Goal: Task Accomplishment & Management: Manage account settings

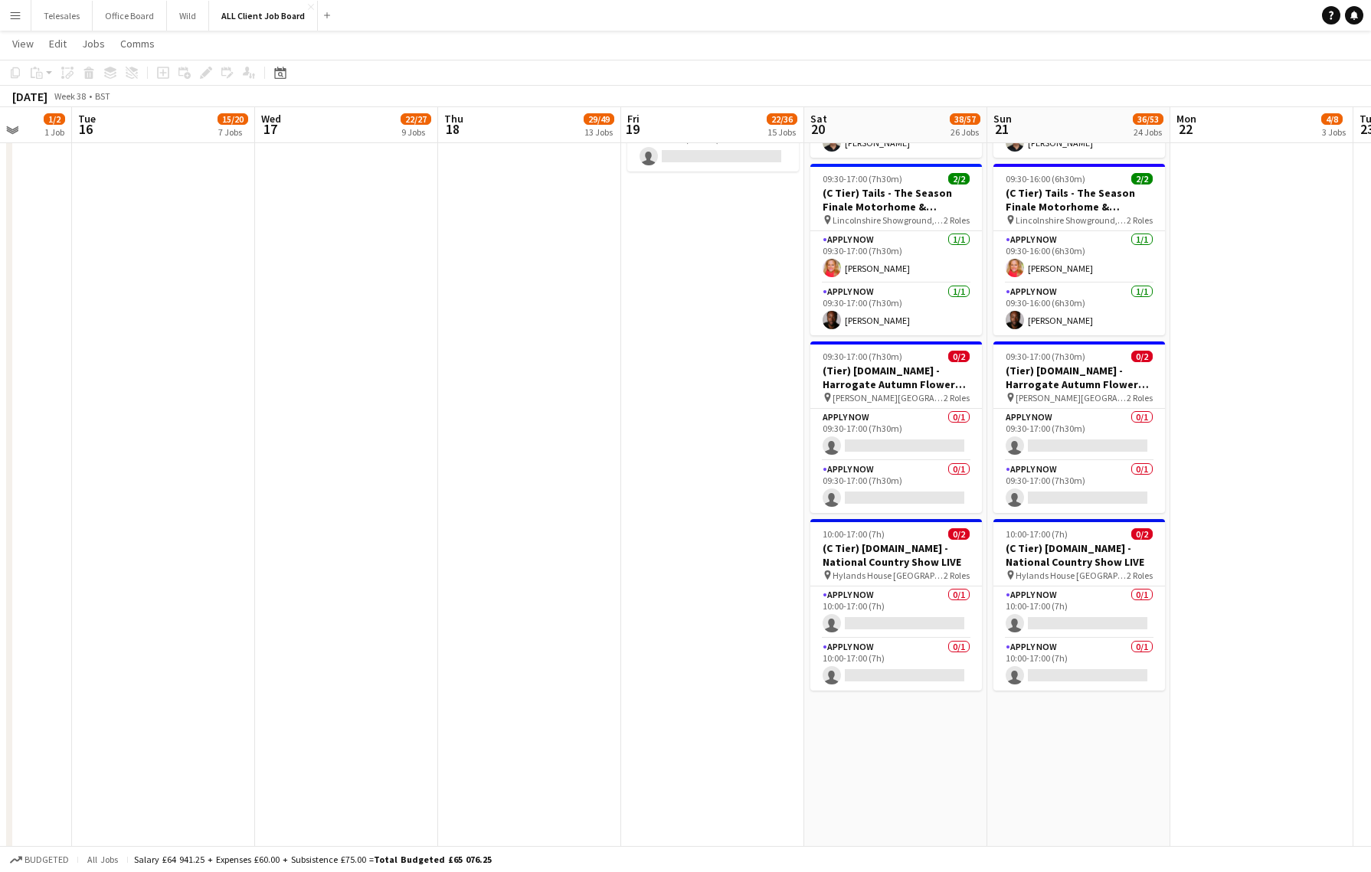
scroll to position [7182, 0]
click at [928, 622] on app-card-role "APPLY NOW 0/1 10:00-17:00 (7h) single-neutral-actions" at bounding box center [896, 612] width 172 height 52
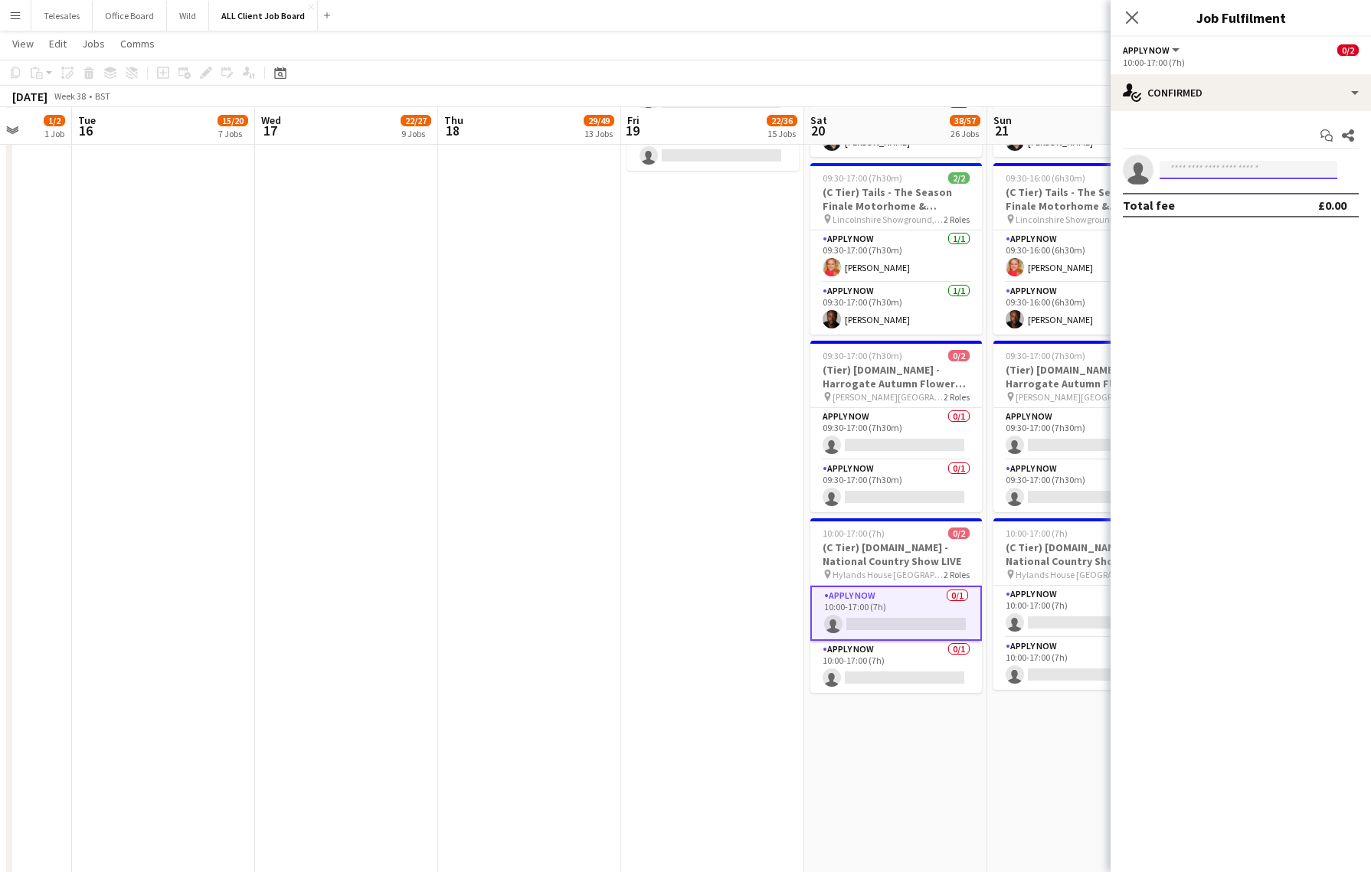
click at [1224, 169] on input at bounding box center [1248, 170] width 178 height 18
click at [1135, 13] on icon "Close pop-in" at bounding box center [1131, 17] width 15 height 15
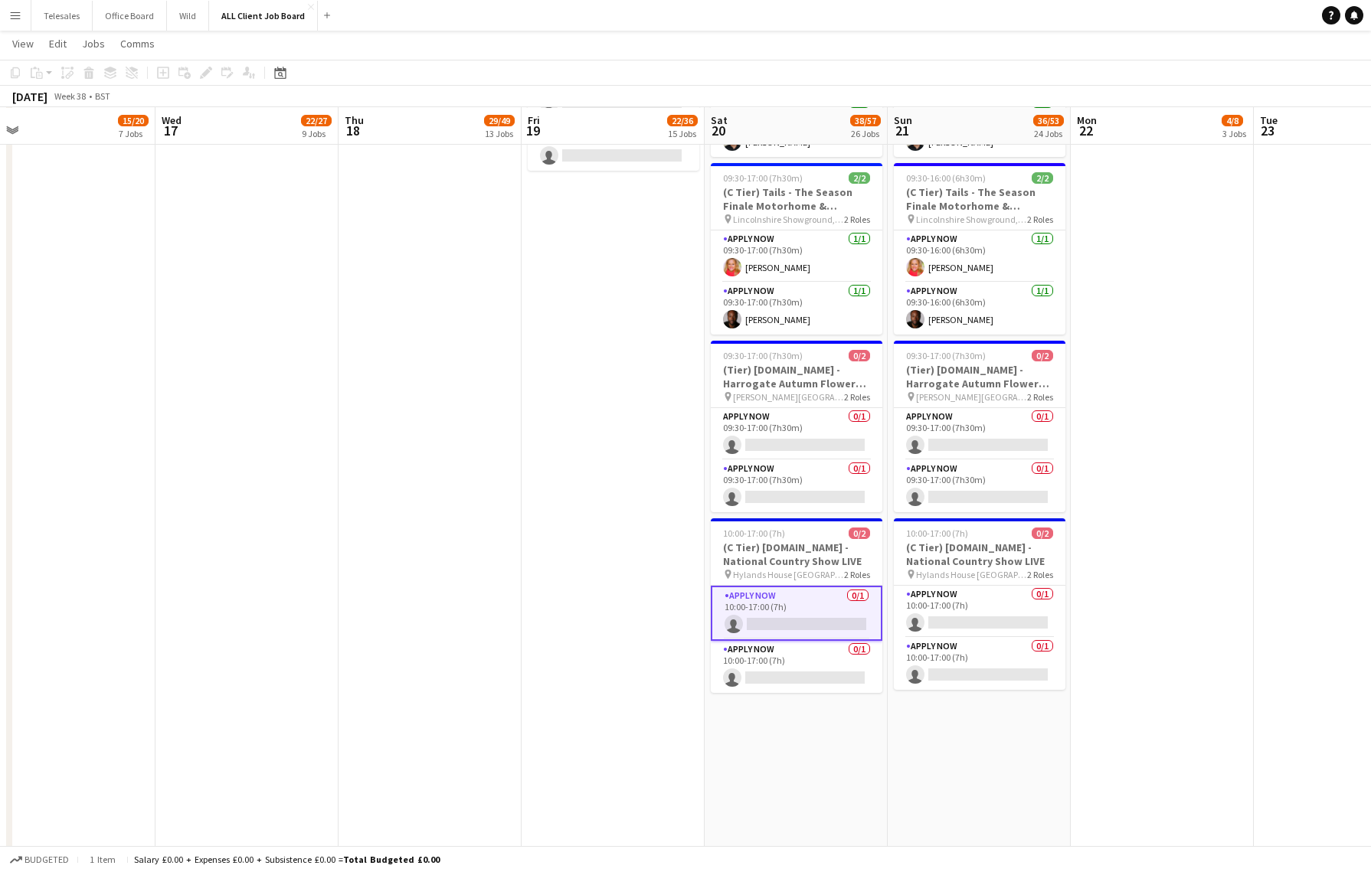
scroll to position [0, 606]
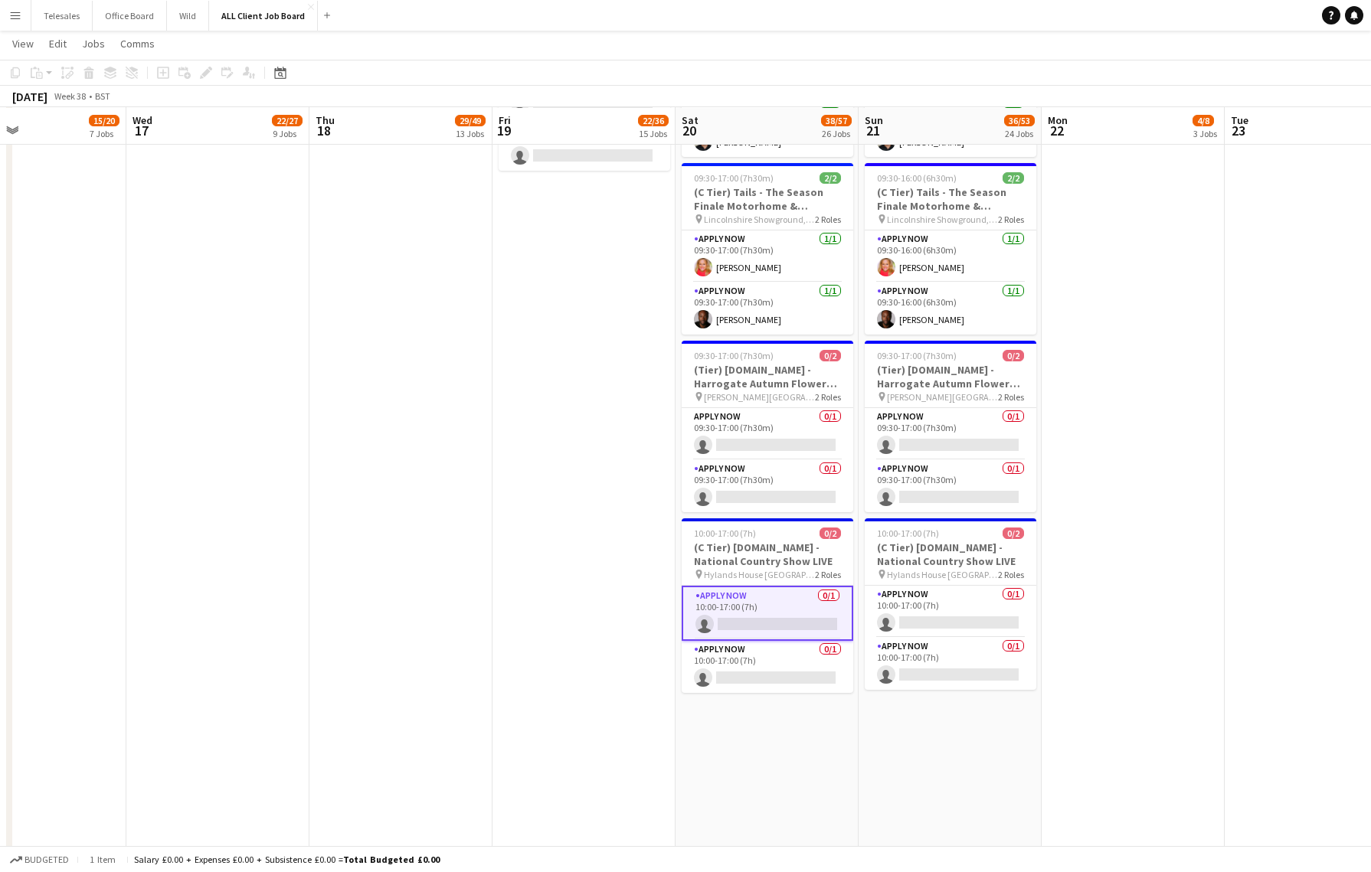
click at [1247, 403] on app-date-cell at bounding box center [1316, 545] width 183 height 1461
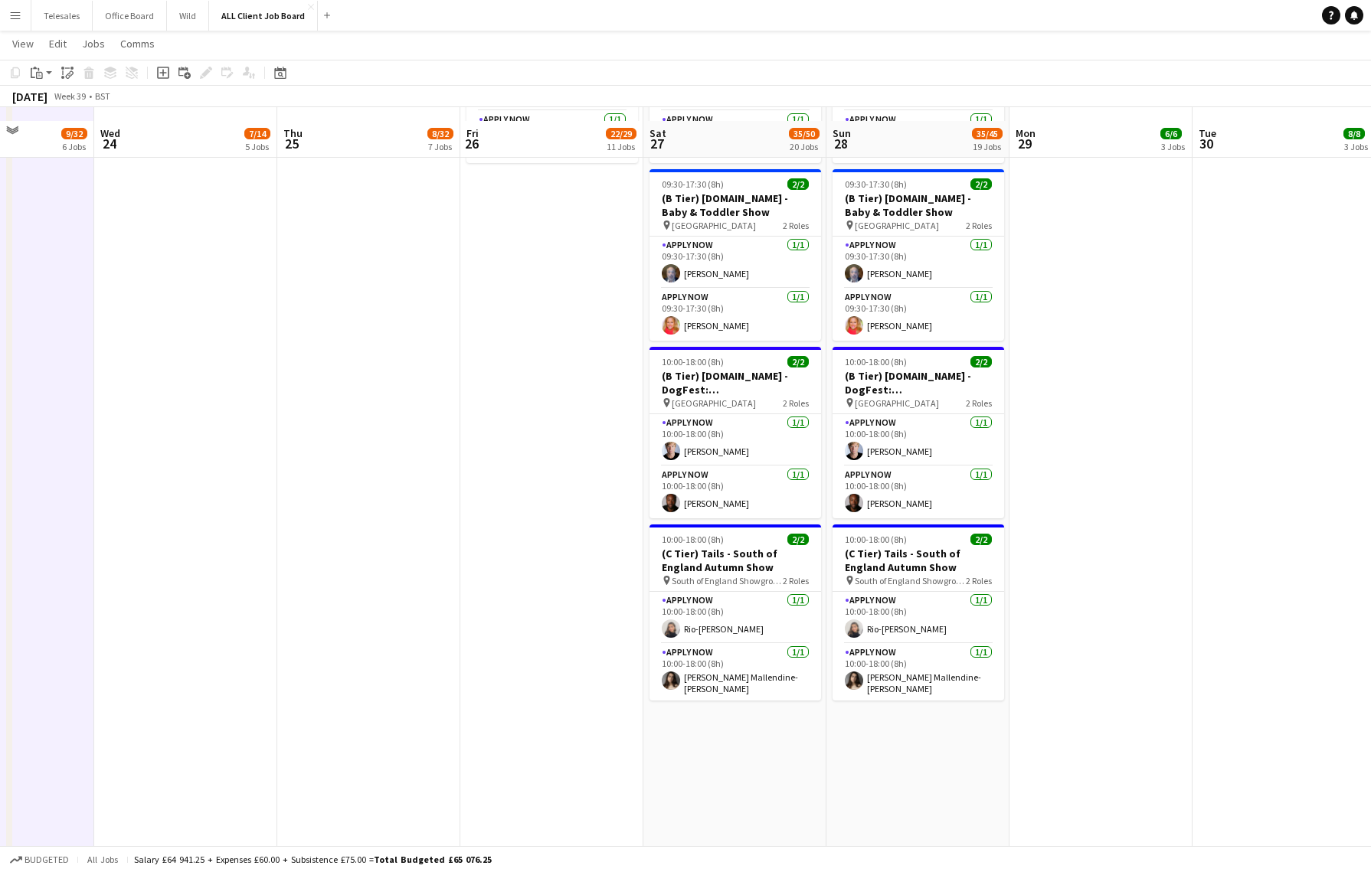
scroll to position [7025, 0]
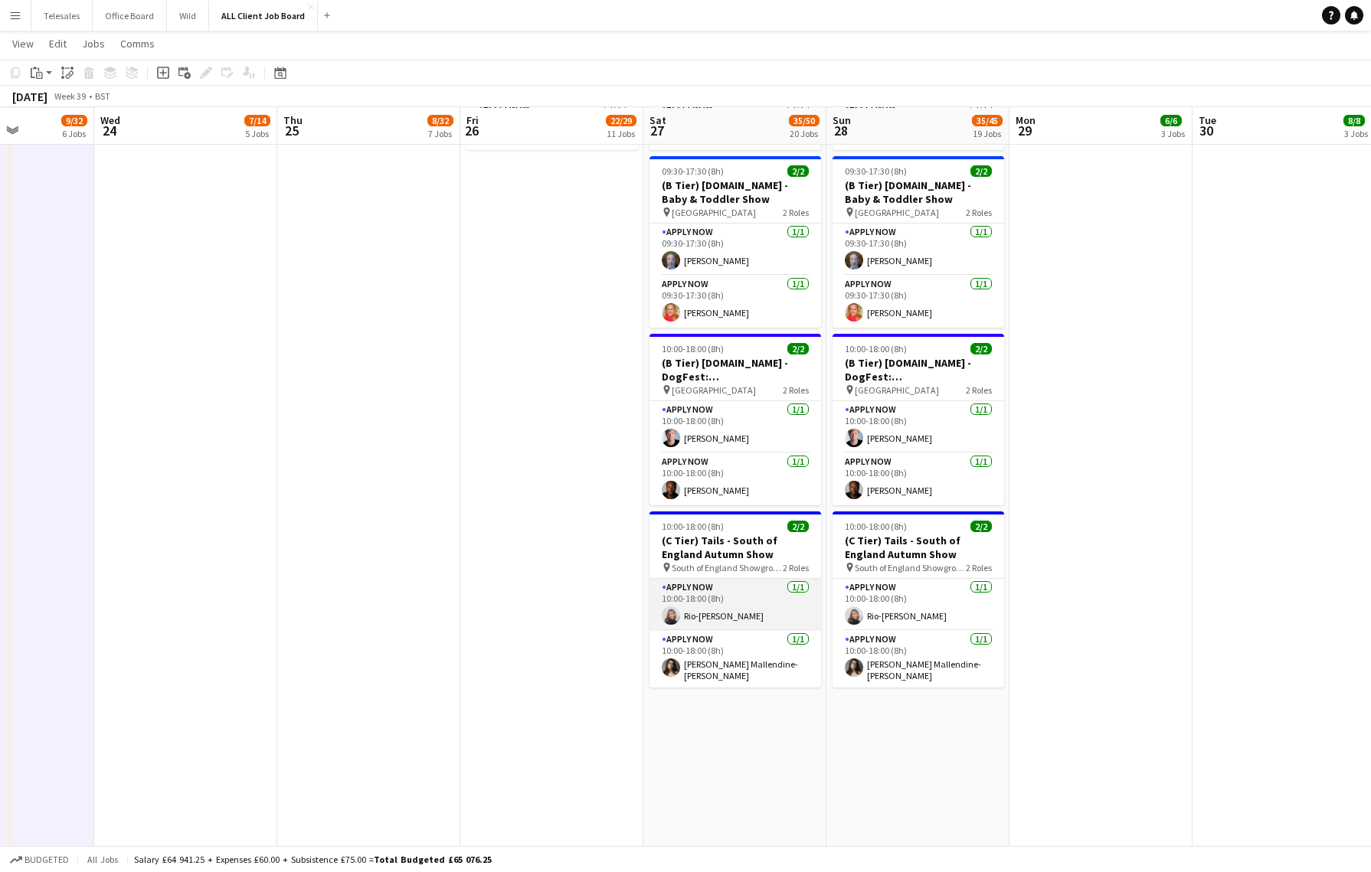
click at [726, 598] on app-card-role "APPLY NOW [DATE] 10:00-18:00 (8h) [PERSON_NAME]" at bounding box center [735, 605] width 172 height 52
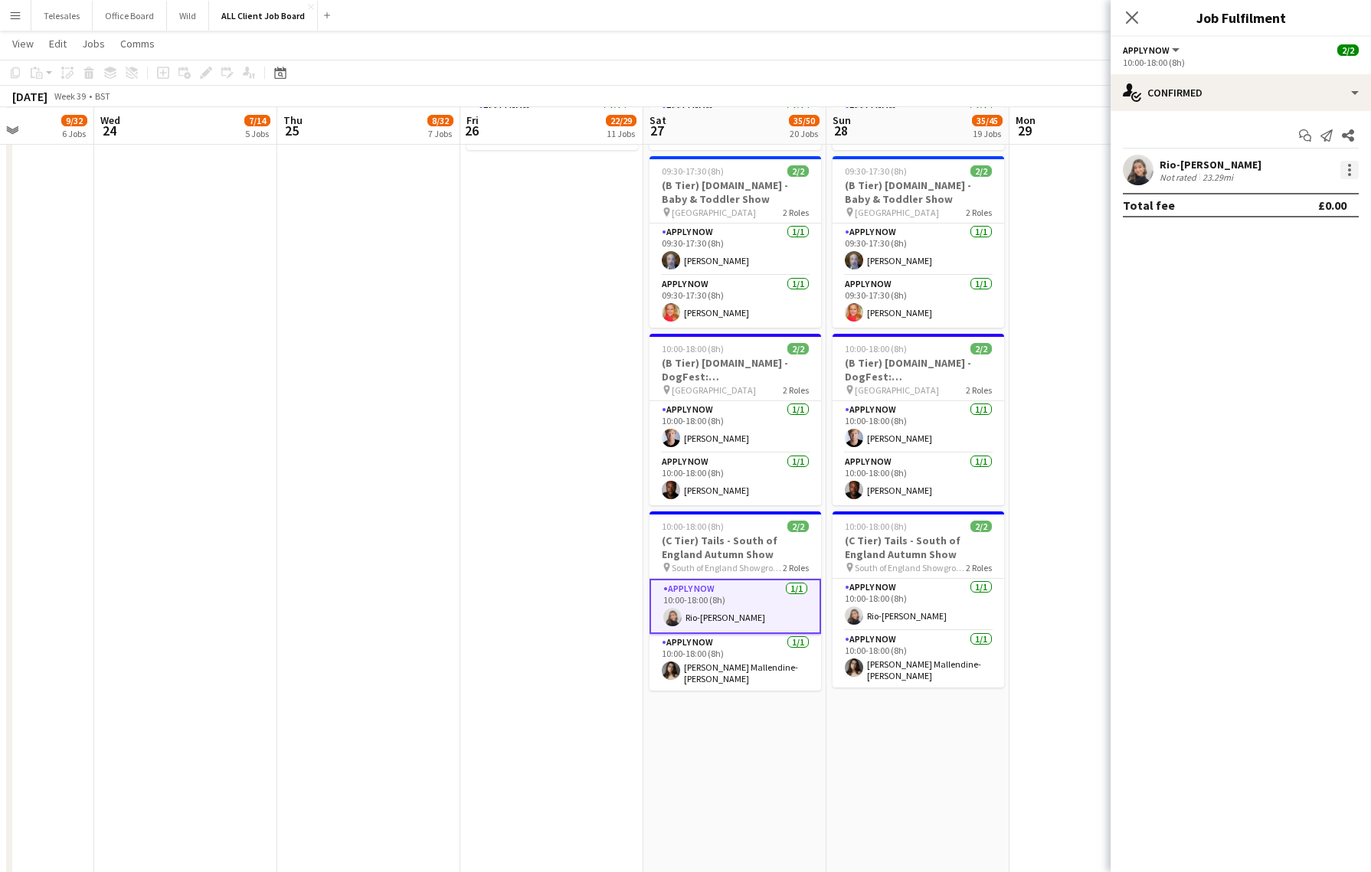
click at [1340, 174] on div at bounding box center [1349, 170] width 18 height 18
click at [1273, 344] on span "Remove" at bounding box center [1274, 344] width 46 height 13
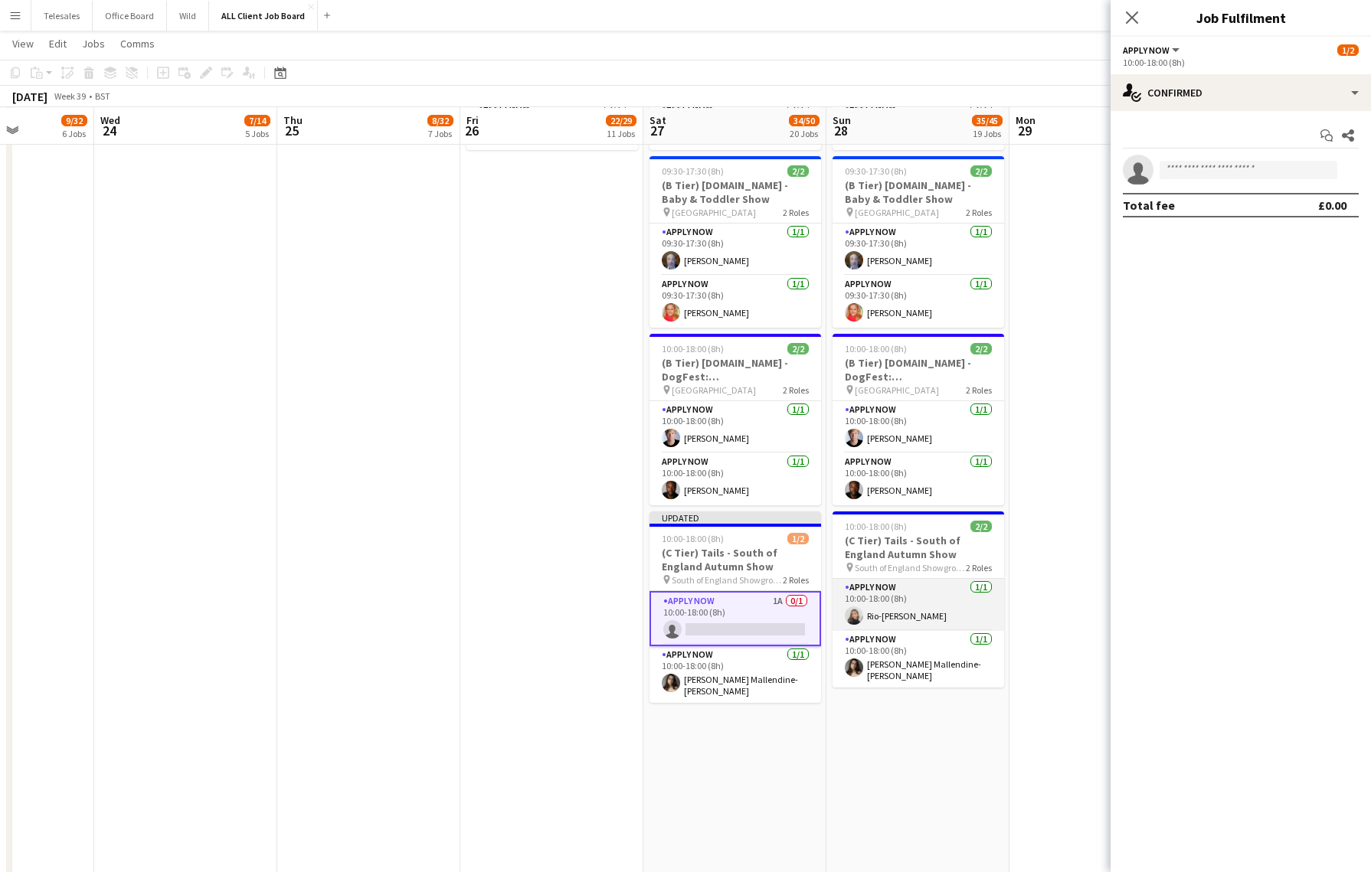
click at [976, 593] on app-card-role "APPLY NOW [DATE] 10:00-18:00 (8h) [PERSON_NAME]" at bounding box center [918, 605] width 172 height 52
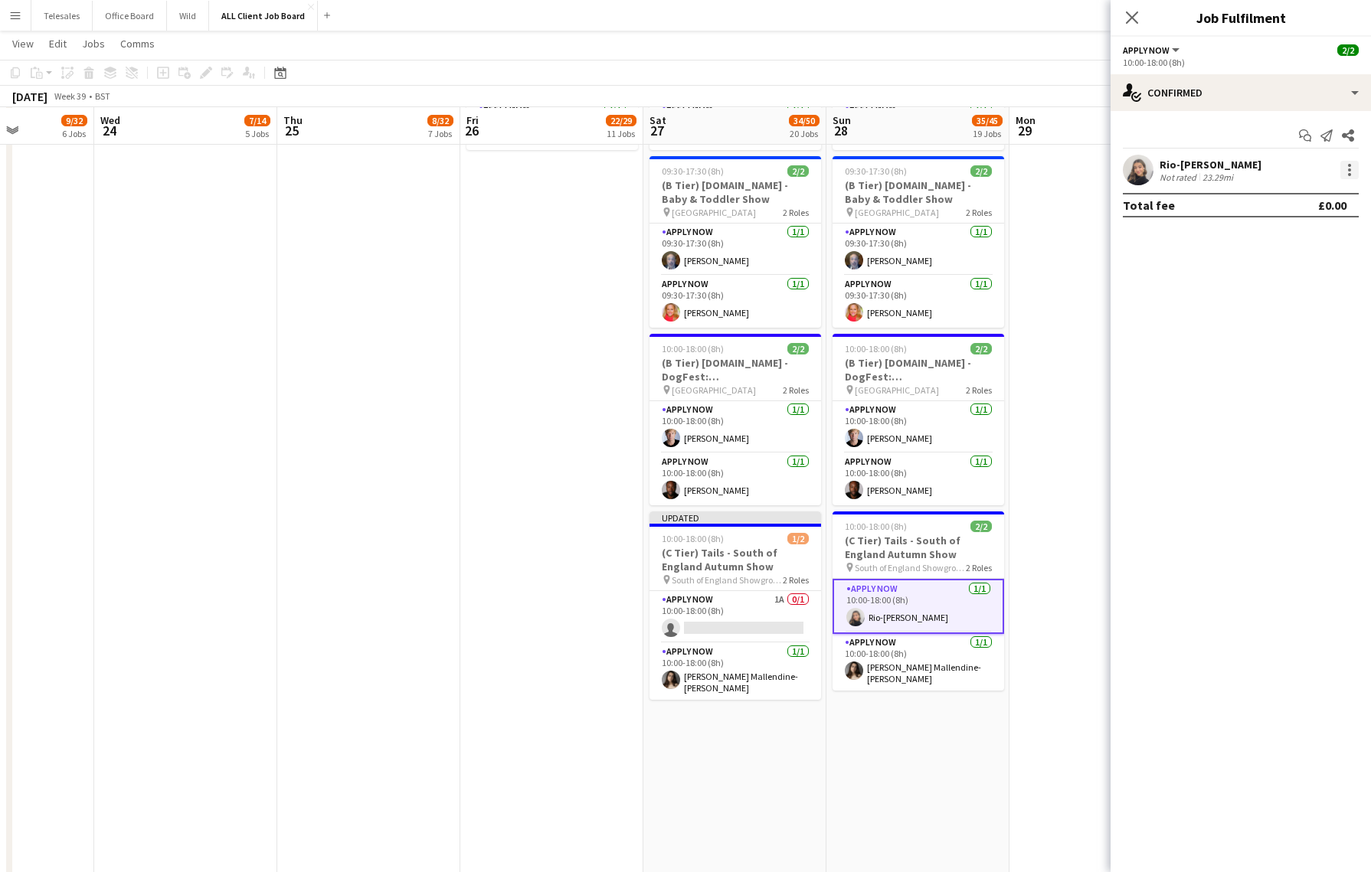
click at [1351, 169] on div at bounding box center [1349, 170] width 18 height 18
click at [1280, 348] on span "Remove" at bounding box center [1274, 344] width 46 height 13
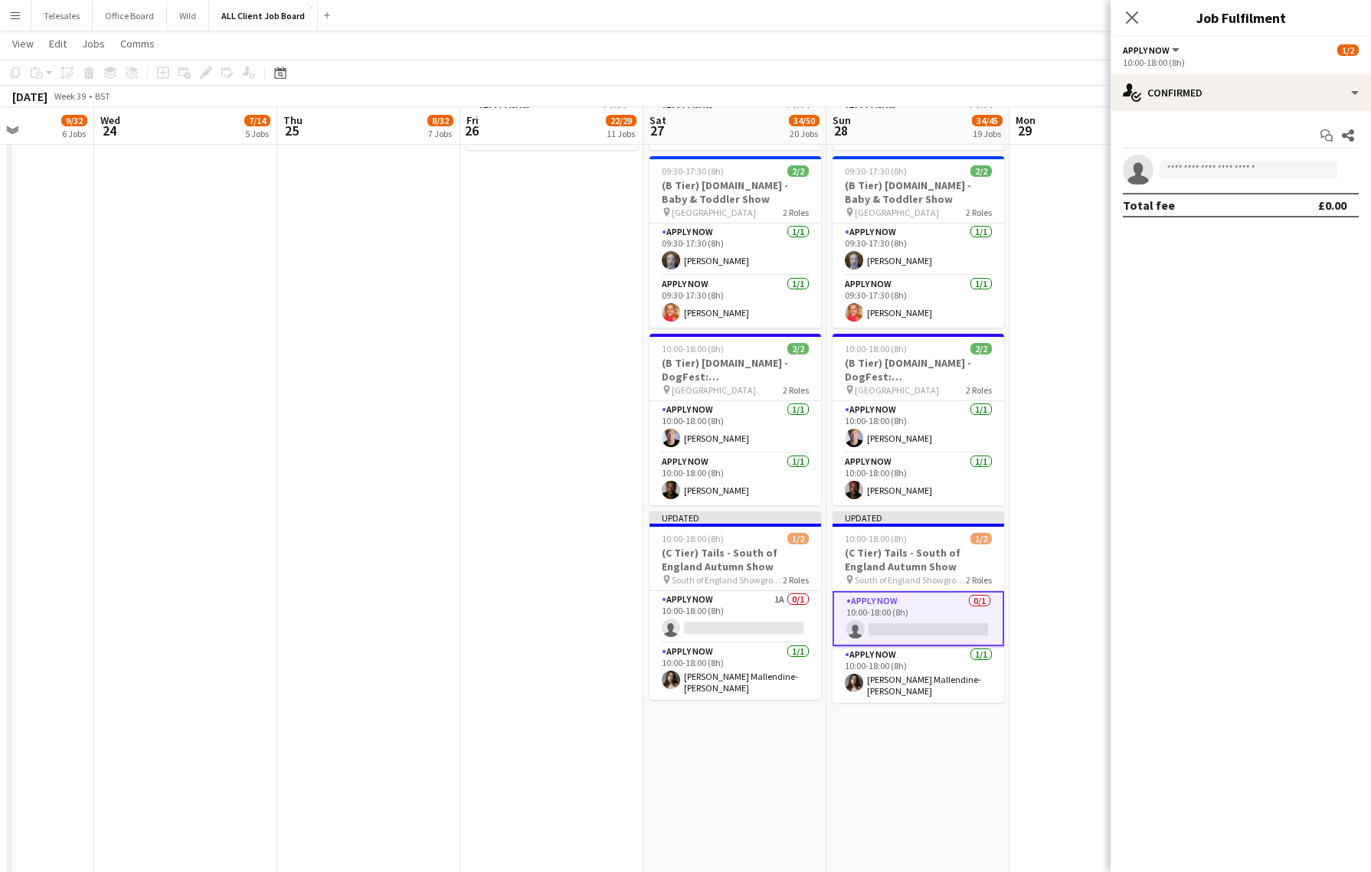
click at [1069, 223] on app-date-cell at bounding box center [1100, 702] width 183 height 1461
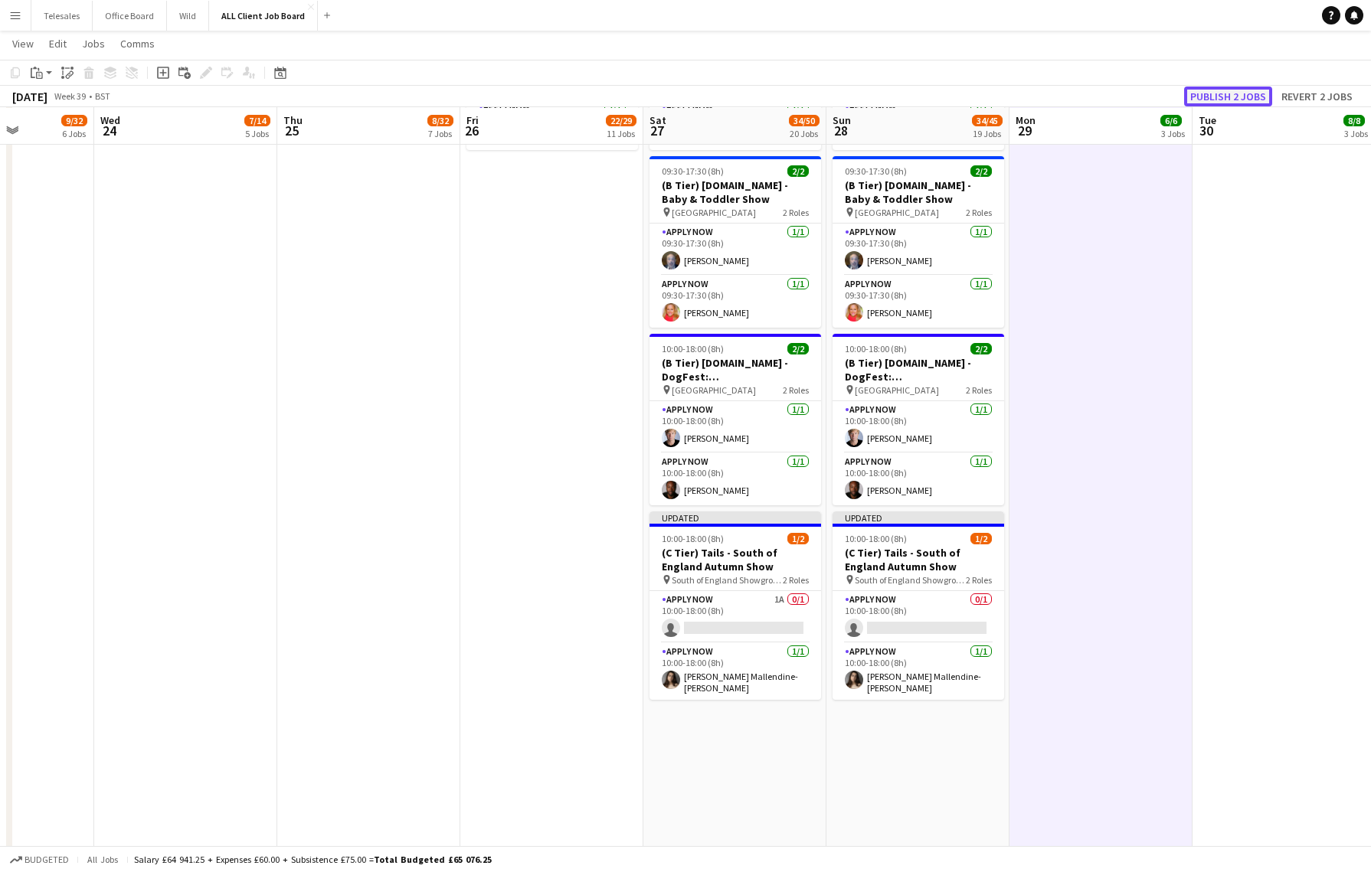
click at [1241, 98] on button "Publish 2 jobs" at bounding box center [1228, 97] width 88 height 20
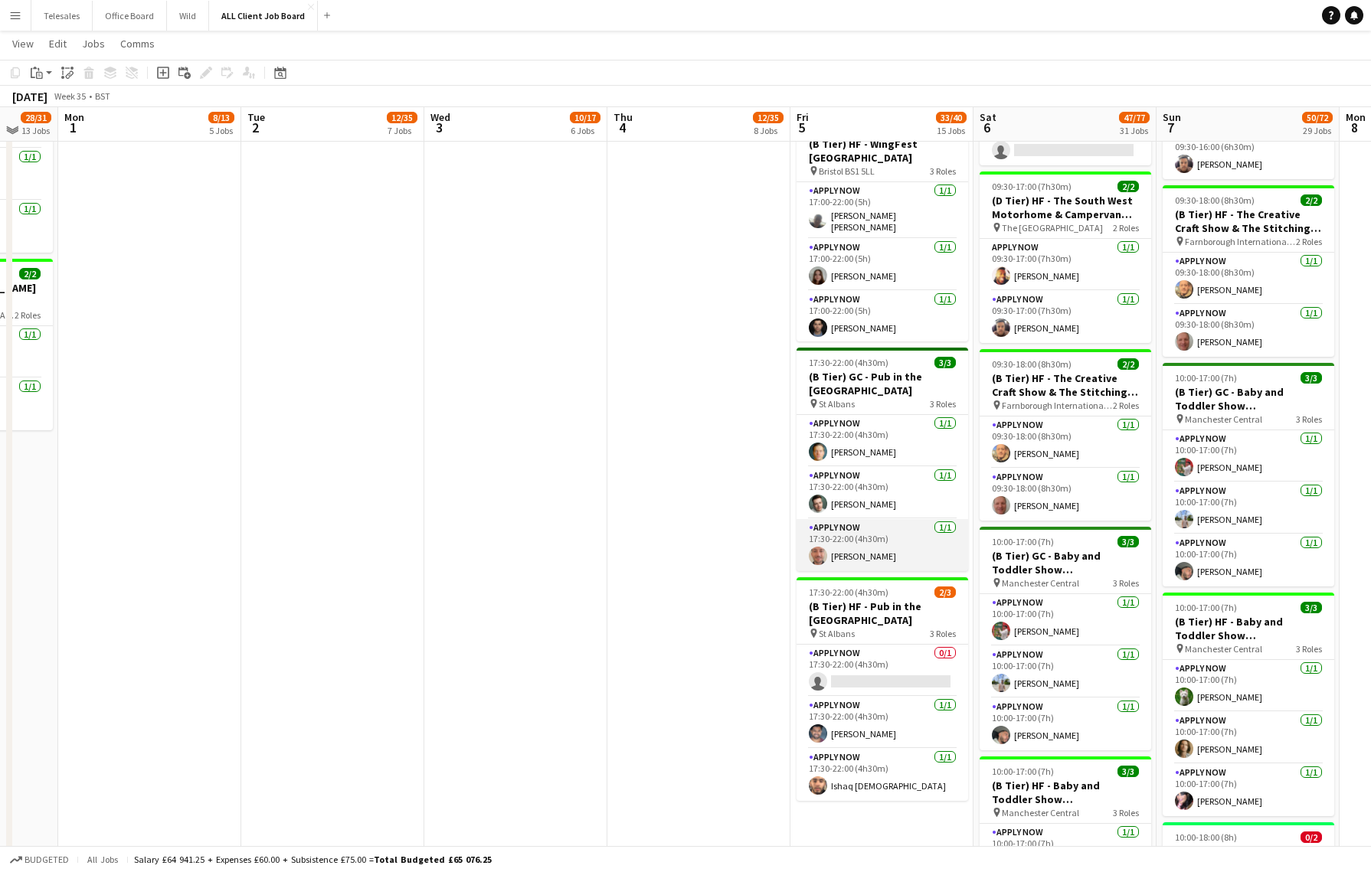
scroll to position [2968, 0]
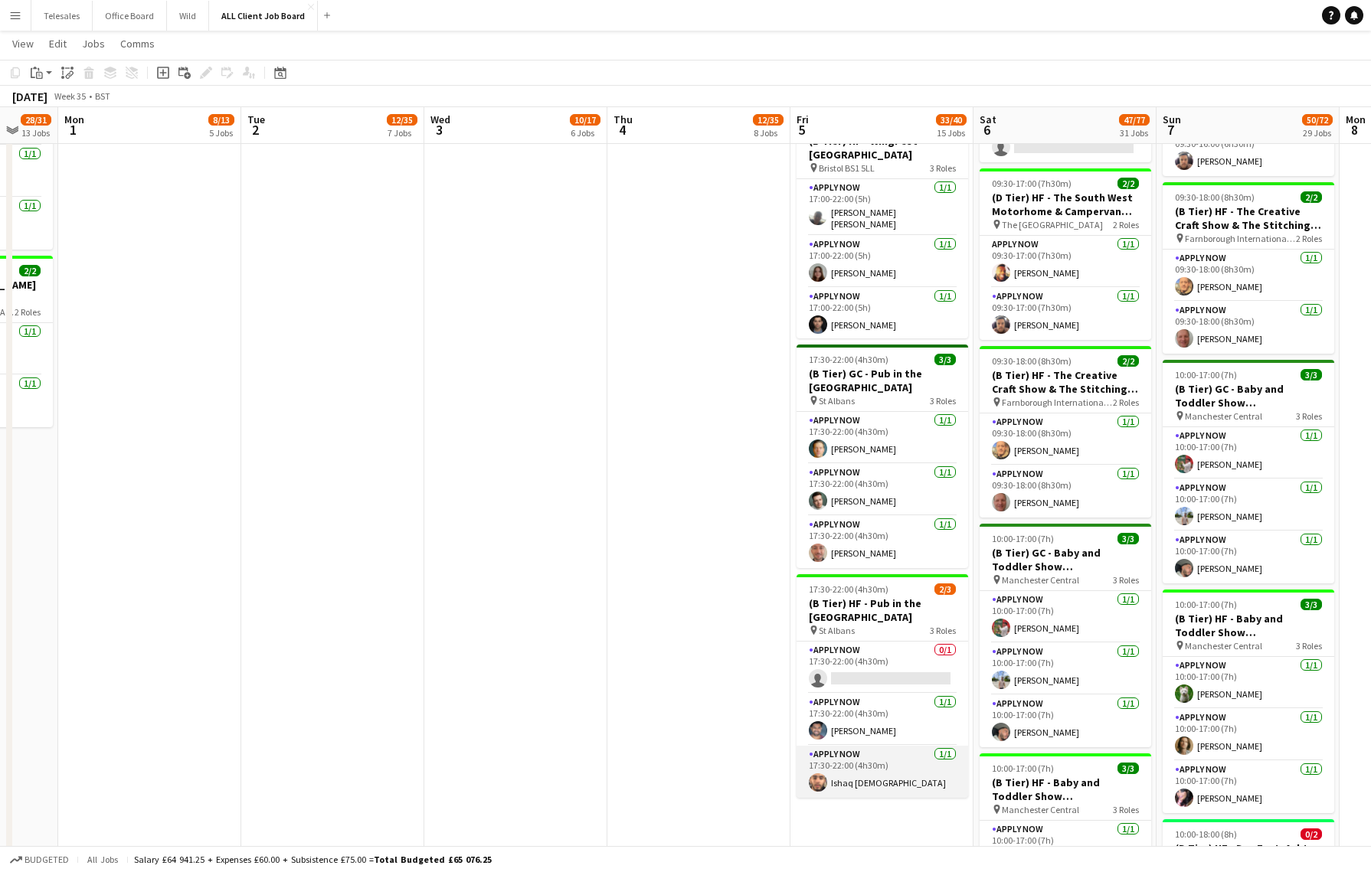
click at [819, 773] on app-user-avatar at bounding box center [818, 782] width 18 height 18
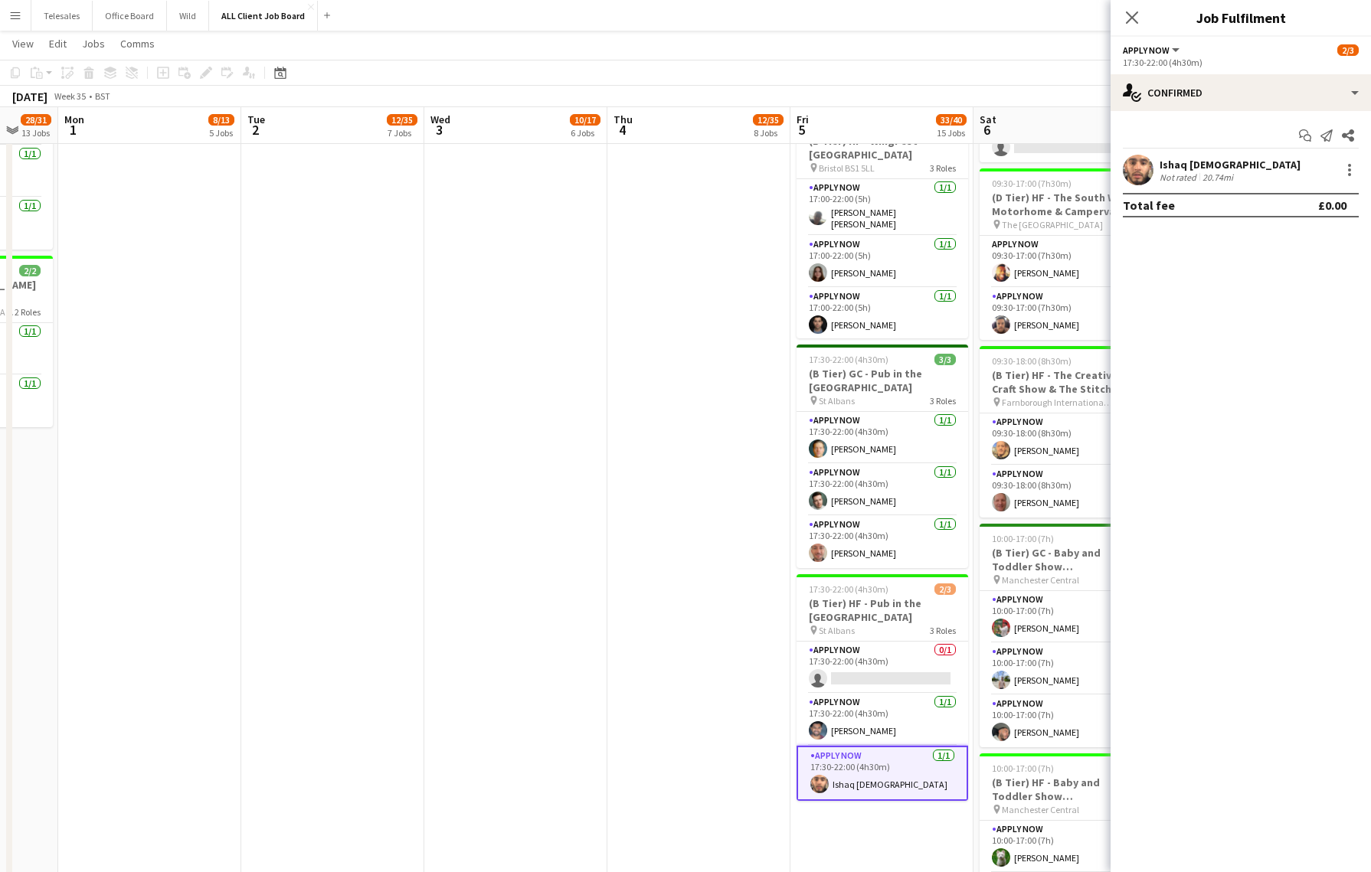
click at [819, 775] on app-user-avatar at bounding box center [819, 784] width 18 height 18
click at [1144, 170] on app-user-avatar at bounding box center [1138, 170] width 31 height 31
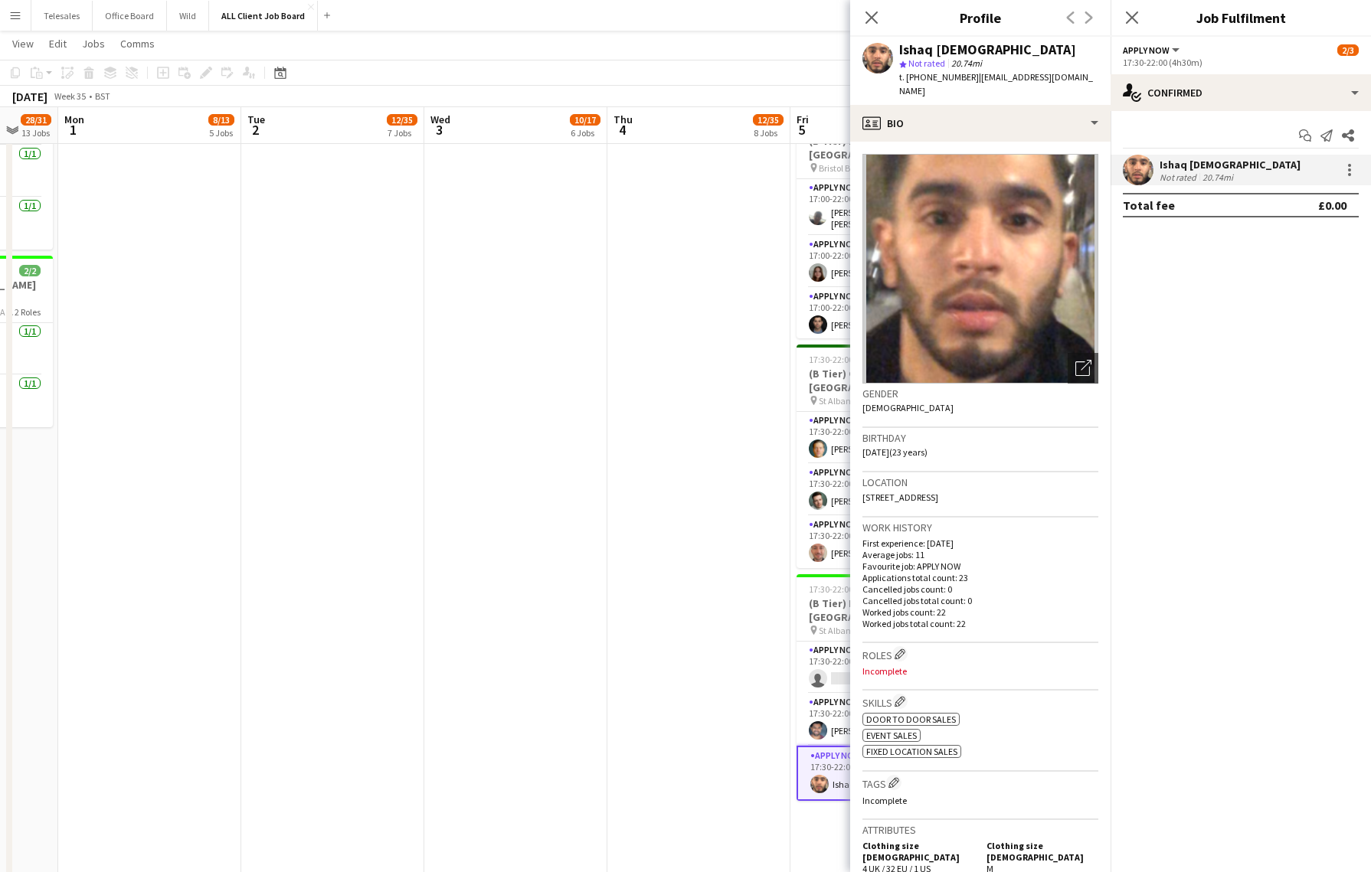
click at [677, 505] on app-date-cell "09:00-21:00 (12h) 3/3 (C Tier) HF - [GEOGRAPHIC_DATA] pin Gateshead 3 Roles APP…" at bounding box center [698, 657] width 183 height 4026
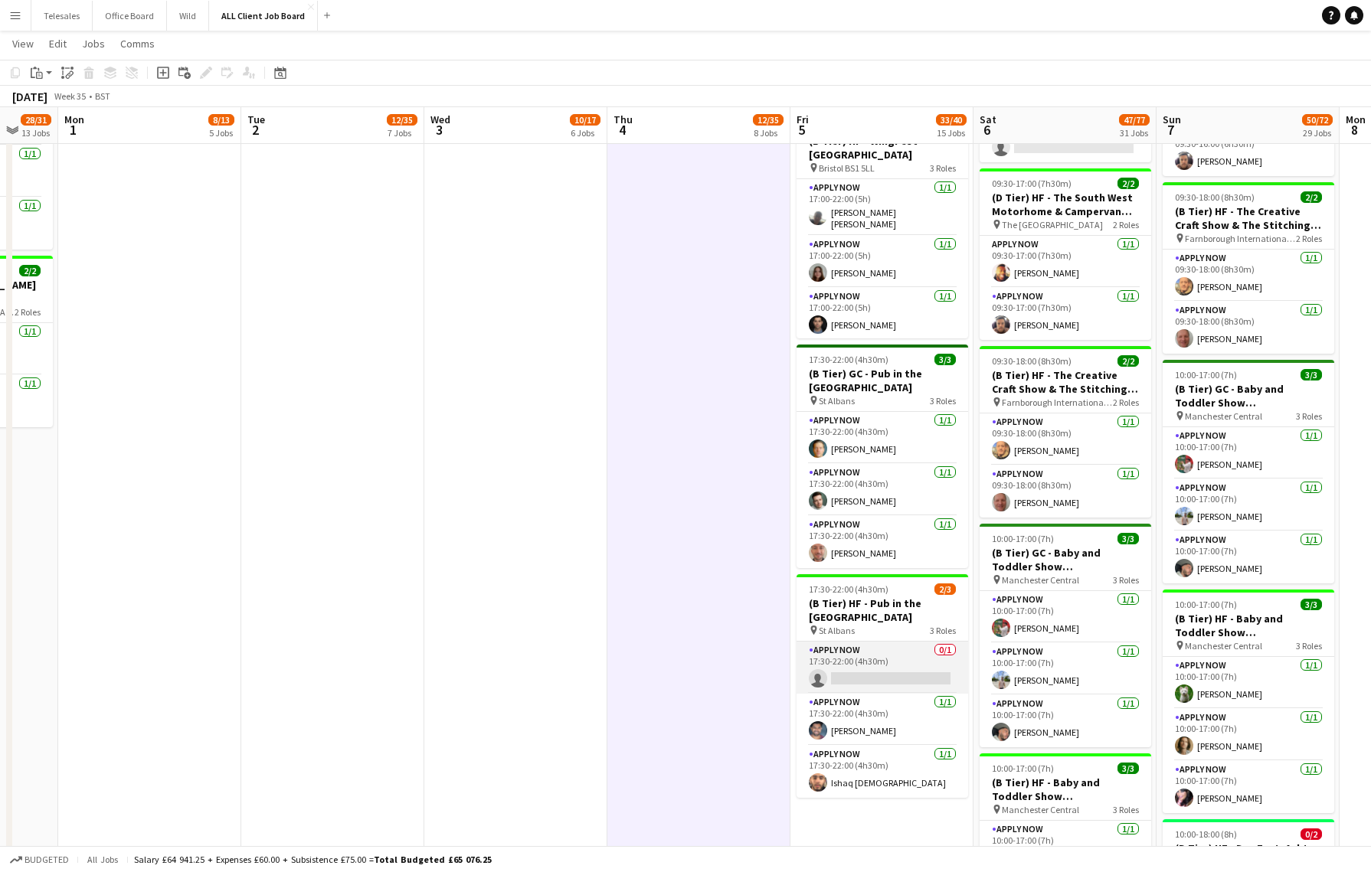
click at [840, 653] on app-card-role "APPLY NOW 0/1 17:30-22:00 (4h30m) single-neutral-actions" at bounding box center [882, 668] width 172 height 52
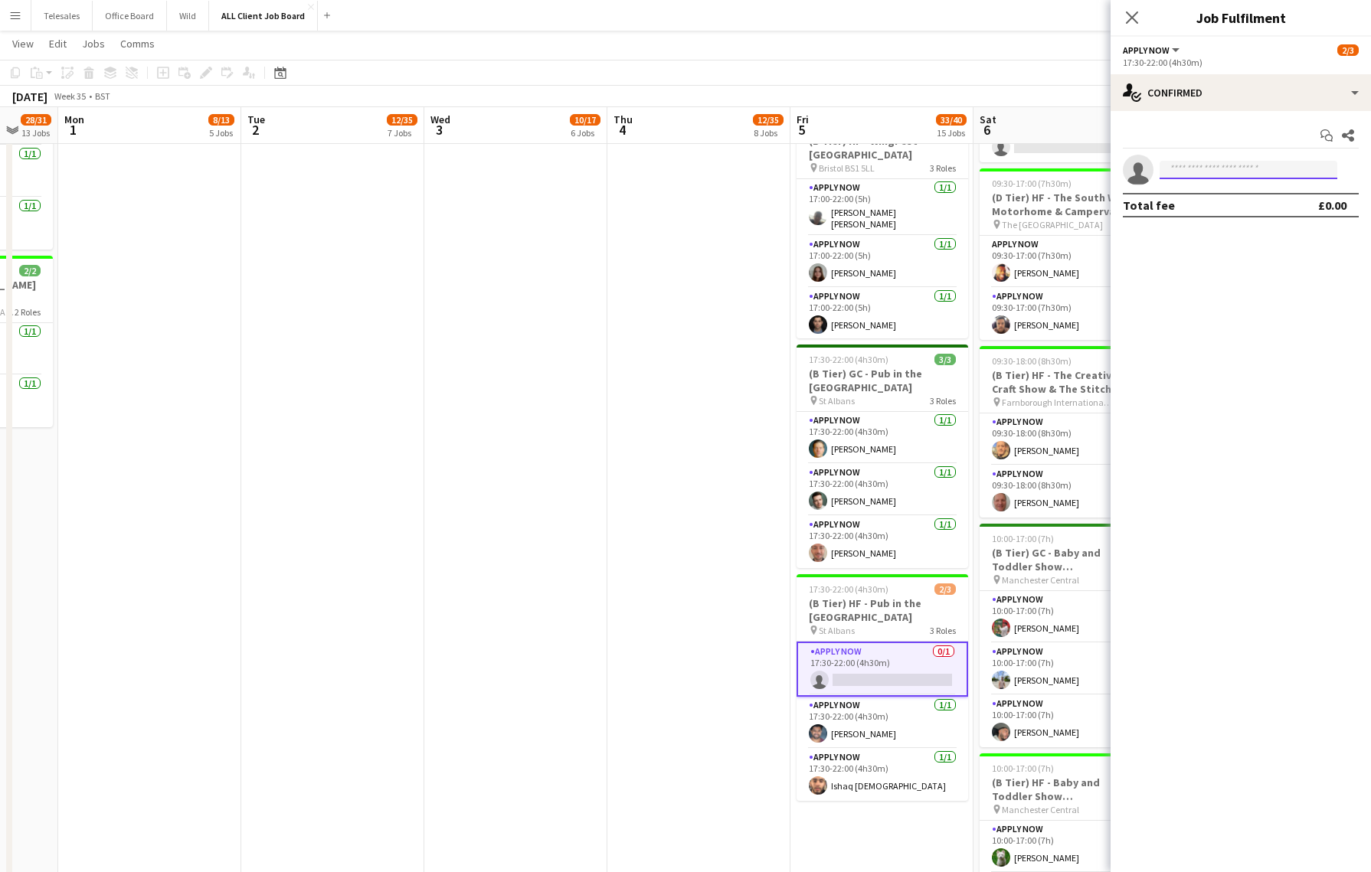
click at [1197, 162] on input at bounding box center [1248, 170] width 178 height 18
type input "***"
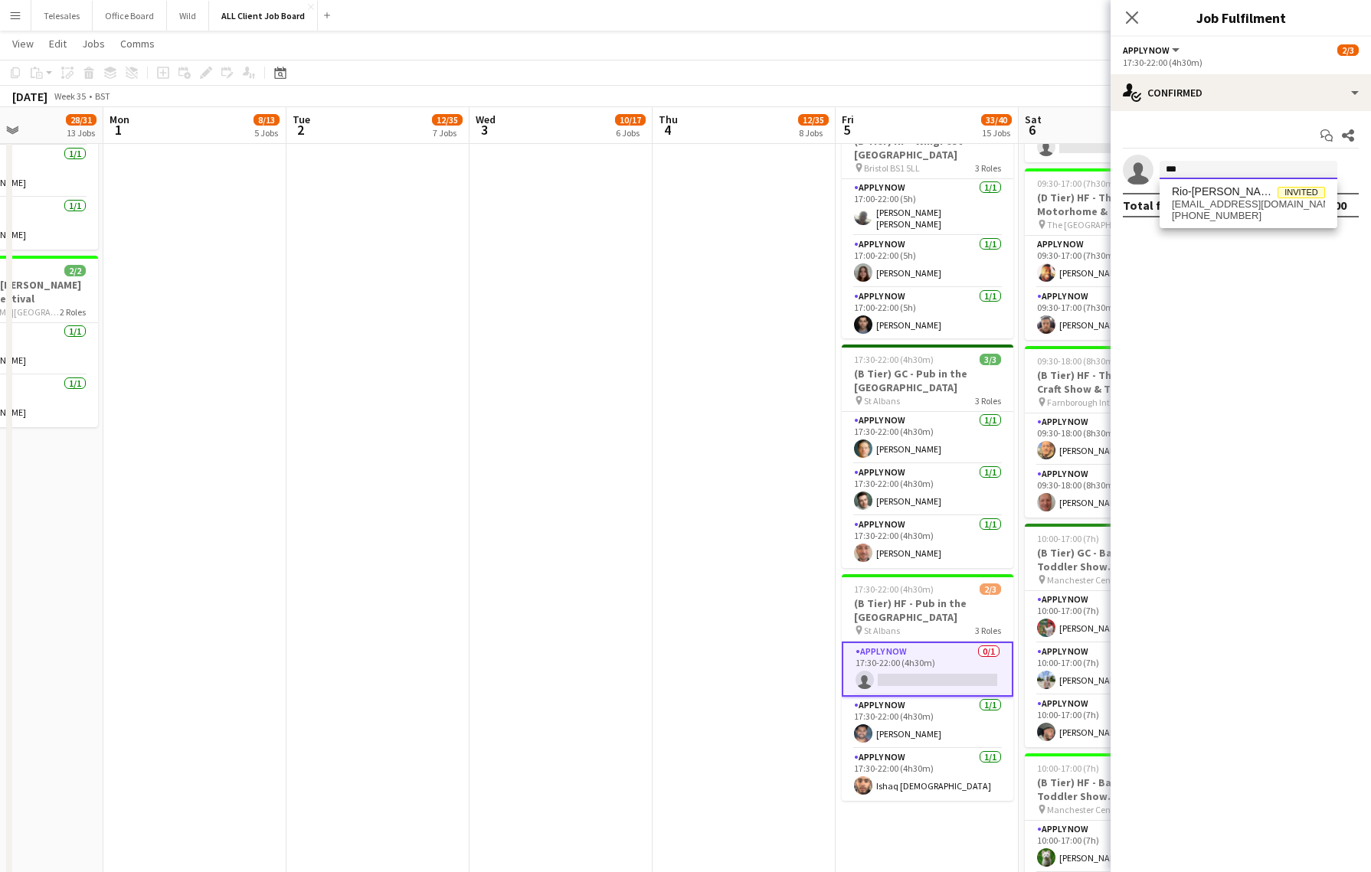
scroll to position [0, 626]
click at [549, 320] on app-date-cell "09:00-21:00 (12h) 3/3 (C Tier) HF - [GEOGRAPHIC_DATA] pin Gateshead 3 Roles APP…" at bounding box center [563, 657] width 183 height 4026
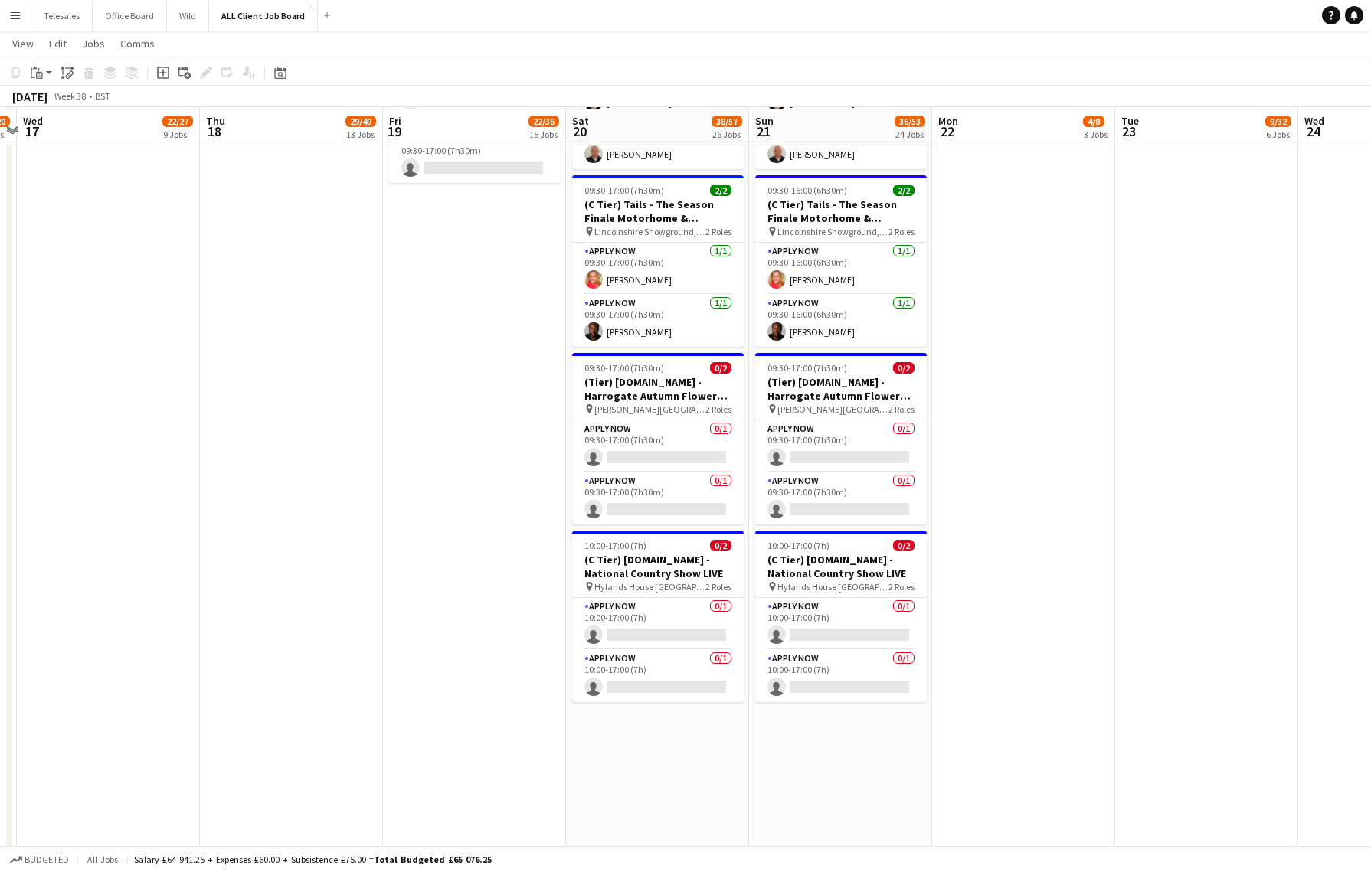
scroll to position [7173, 0]
